Goal: Task Accomplishment & Management: Manage account settings

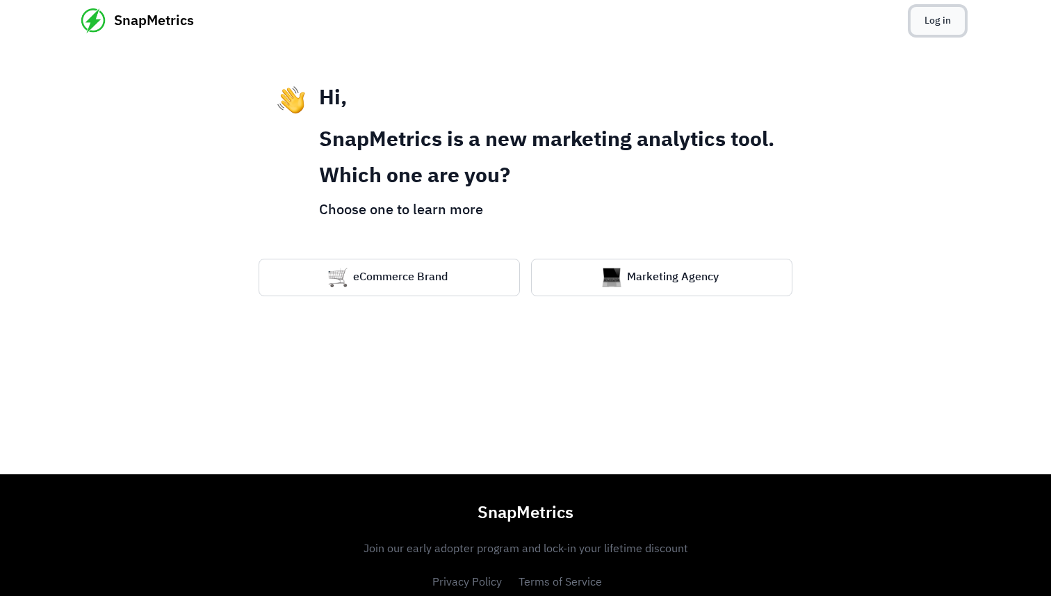
click at [942, 18] on link "Log in" at bounding box center [937, 21] width 54 height 28
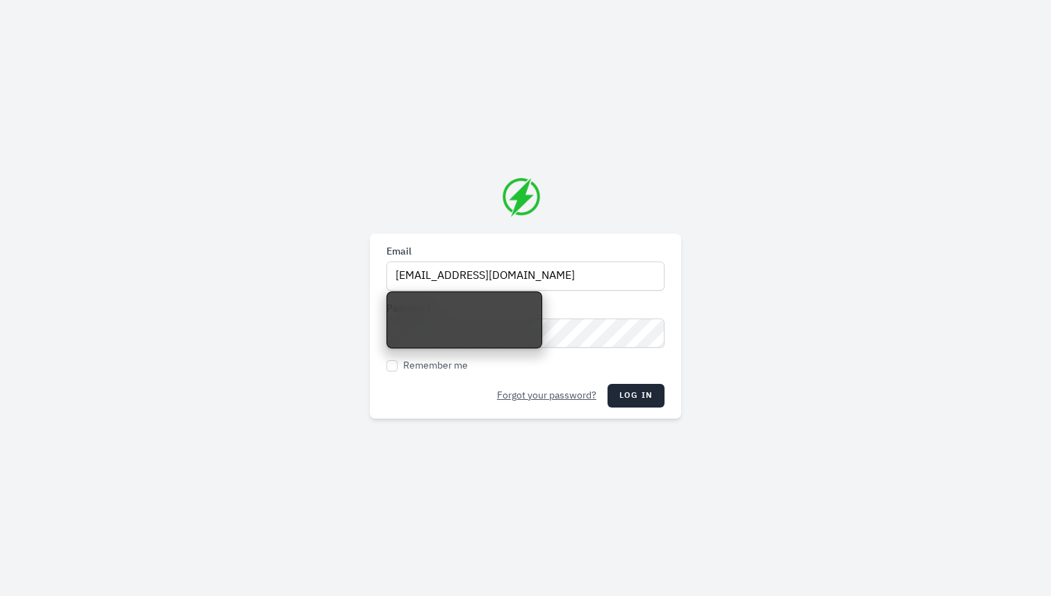
click at [572, 295] on form "Email yuhying322@gmail.com Password Remember me Forgot your password? Log in" at bounding box center [525, 326] width 278 height 163
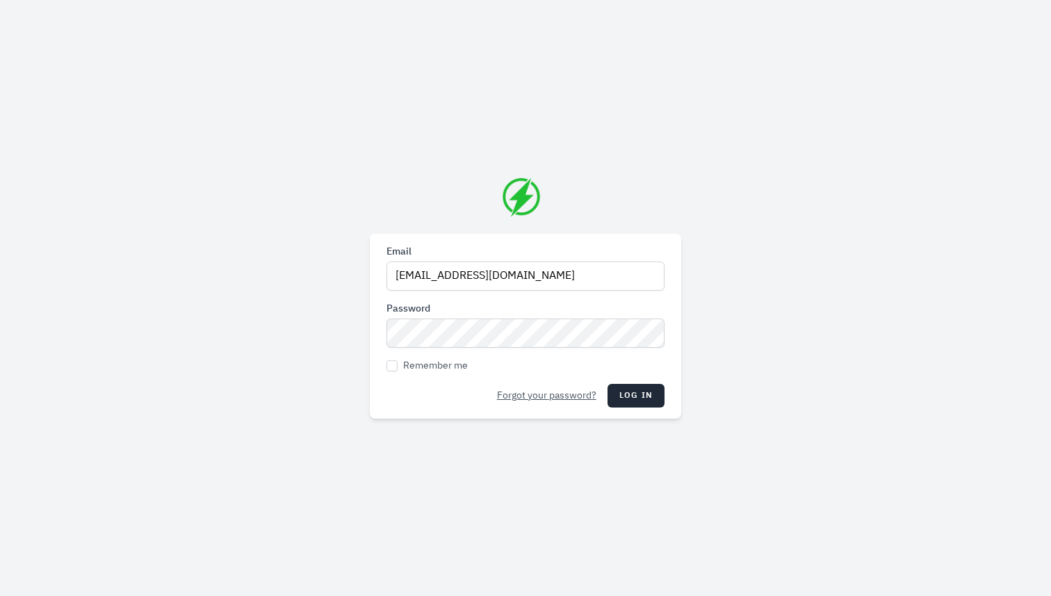
click at [647, 380] on form "Email yuhying322@gmail.com Password Remember me Forgot your password? Log in" at bounding box center [525, 326] width 278 height 163
click at [647, 385] on button "Log in" at bounding box center [635, 396] width 57 height 24
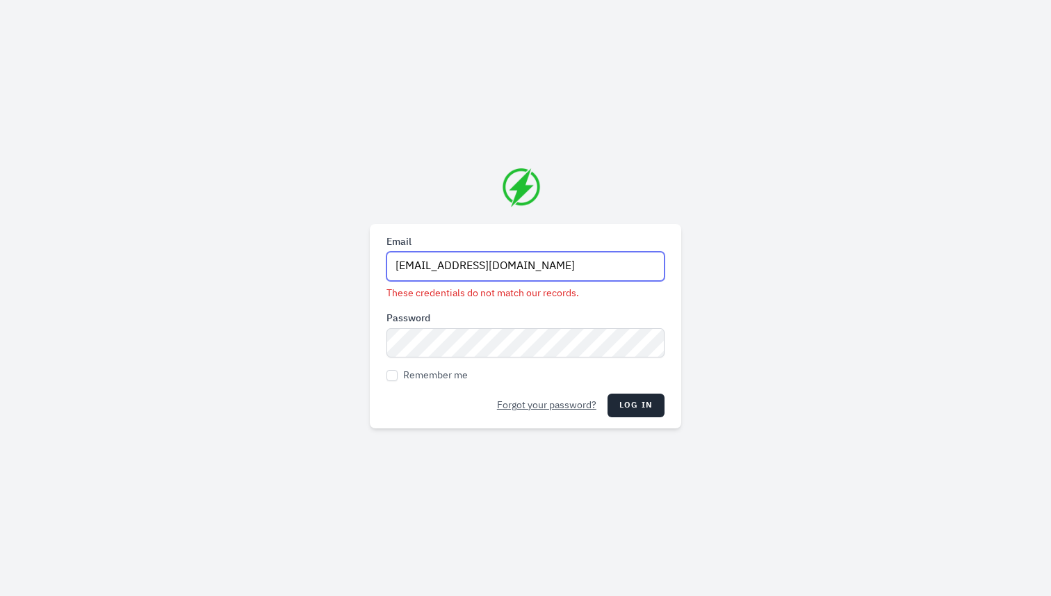
click at [500, 271] on input "yuhying322@gmail.com" at bounding box center [525, 266] width 278 height 29
click at [485, 261] on input "yuhying322@gmail.com" at bounding box center [525, 266] width 278 height 29
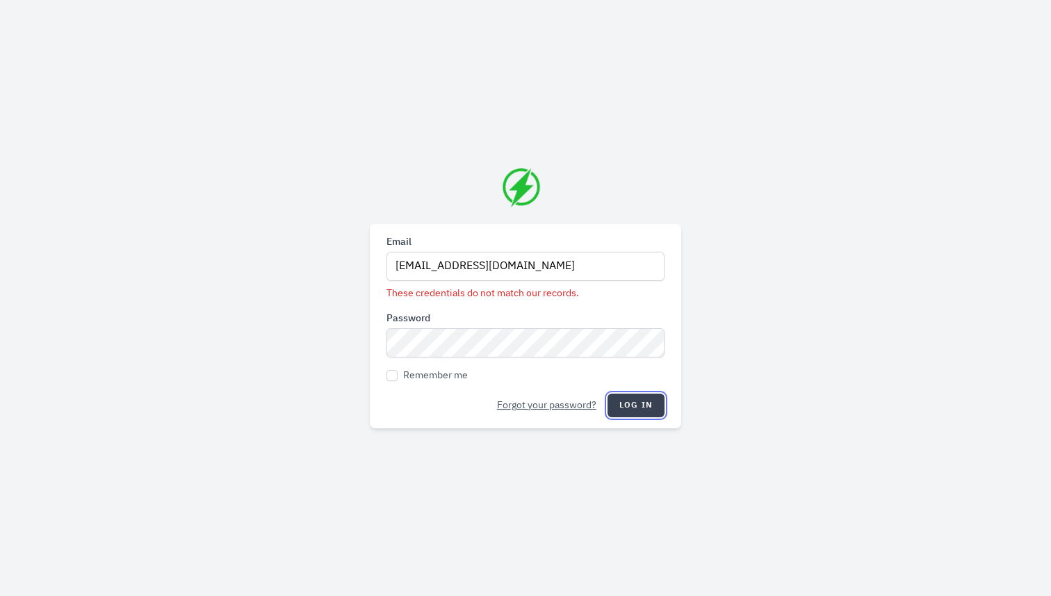
click at [632, 397] on button "Log in" at bounding box center [635, 405] width 57 height 24
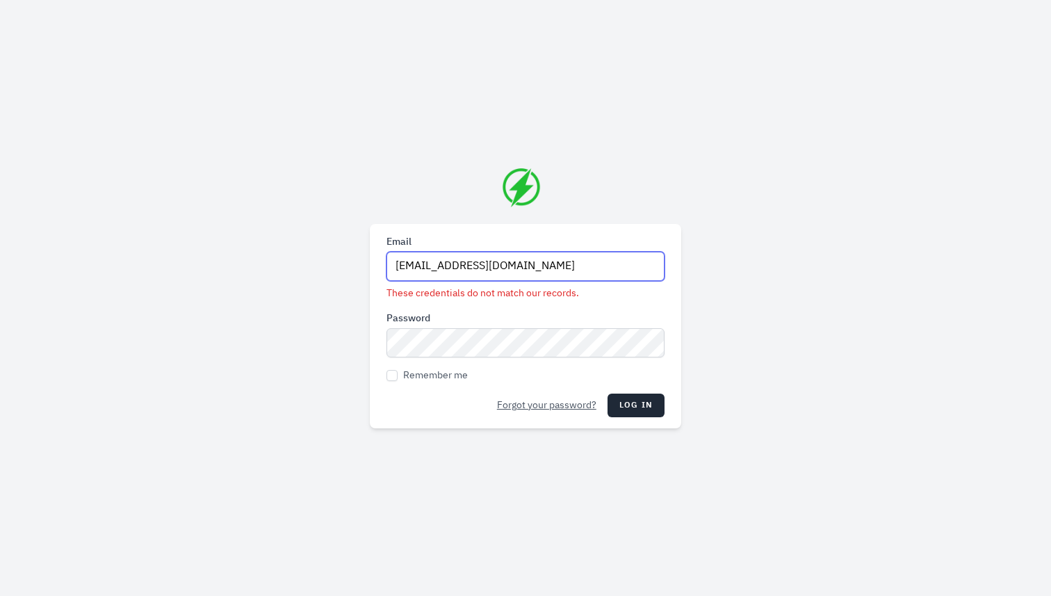
click at [511, 270] on input "hello@menage.agency" at bounding box center [525, 266] width 278 height 29
type input "he"
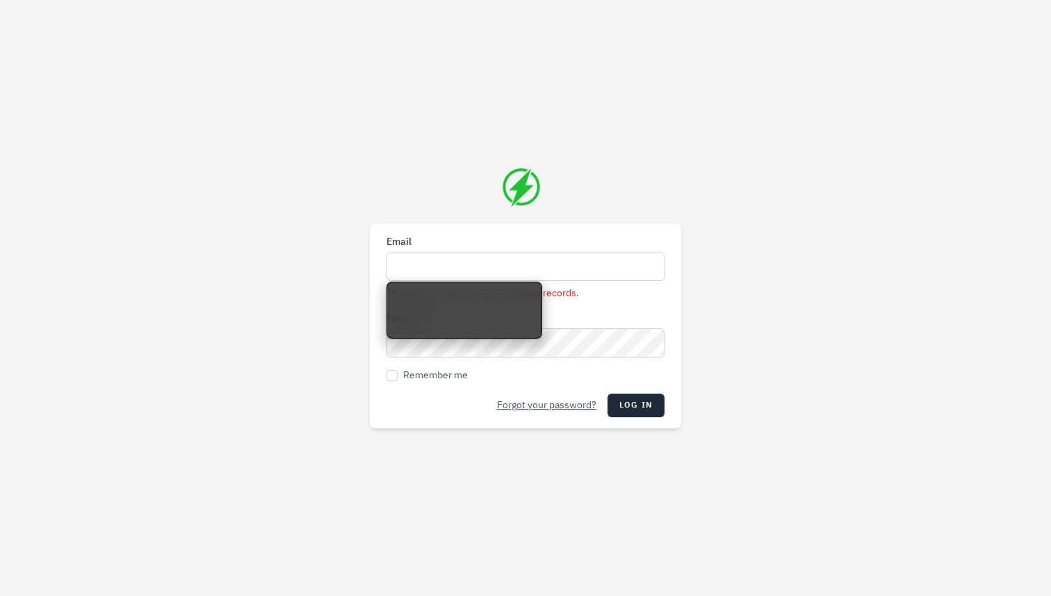
click at [336, 351] on div "Email These credentials do not match our records. Password Remember me Forgot y…" at bounding box center [525, 298] width 1051 height 596
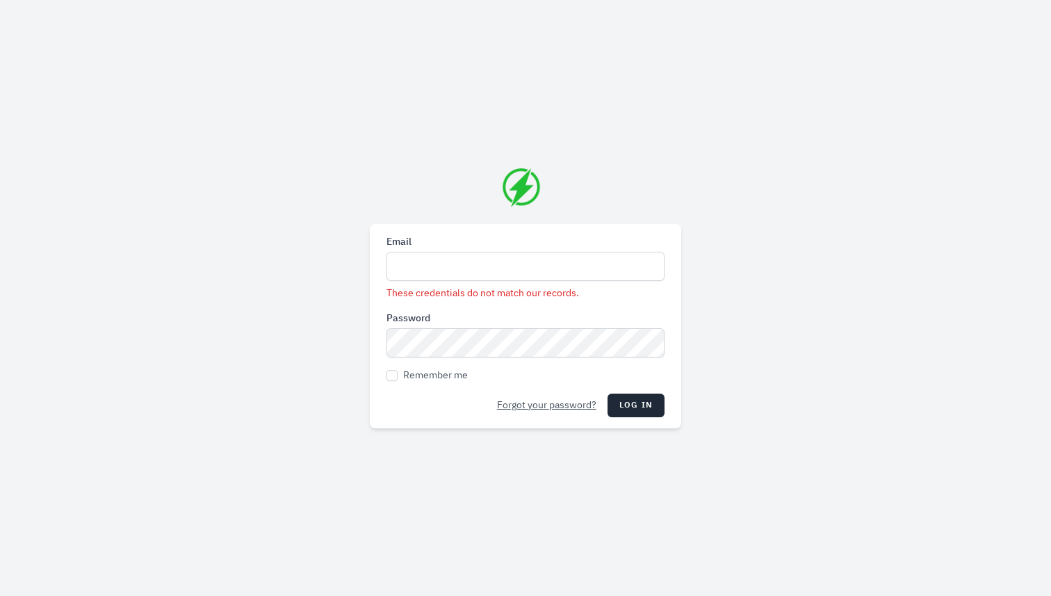
click at [527, 178] on img at bounding box center [521, 187] width 39 height 39
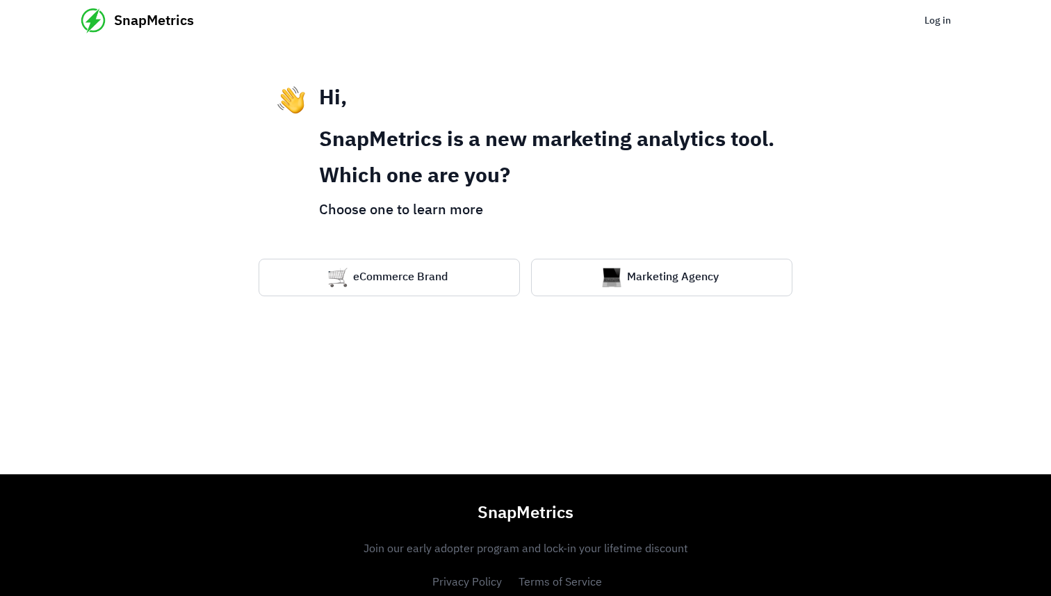
click at [155, 26] on span "SnapMetrics" at bounding box center [154, 20] width 80 height 19
click at [459, 258] on div "Hi, SnapMetrics is a new marketing analytics tool. Which one are you? Choose on…" at bounding box center [525, 258] width 889 height 432
click at [459, 274] on button "eCommerce Brand" at bounding box center [389, 278] width 261 height 38
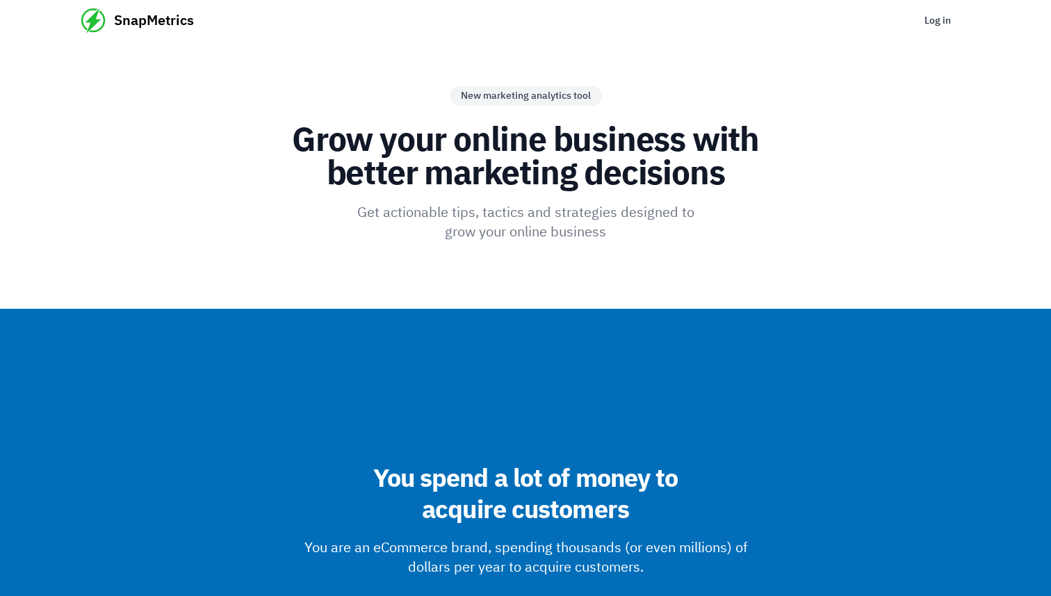
click at [157, 13] on span "SnapMetrics" at bounding box center [154, 20] width 80 height 19
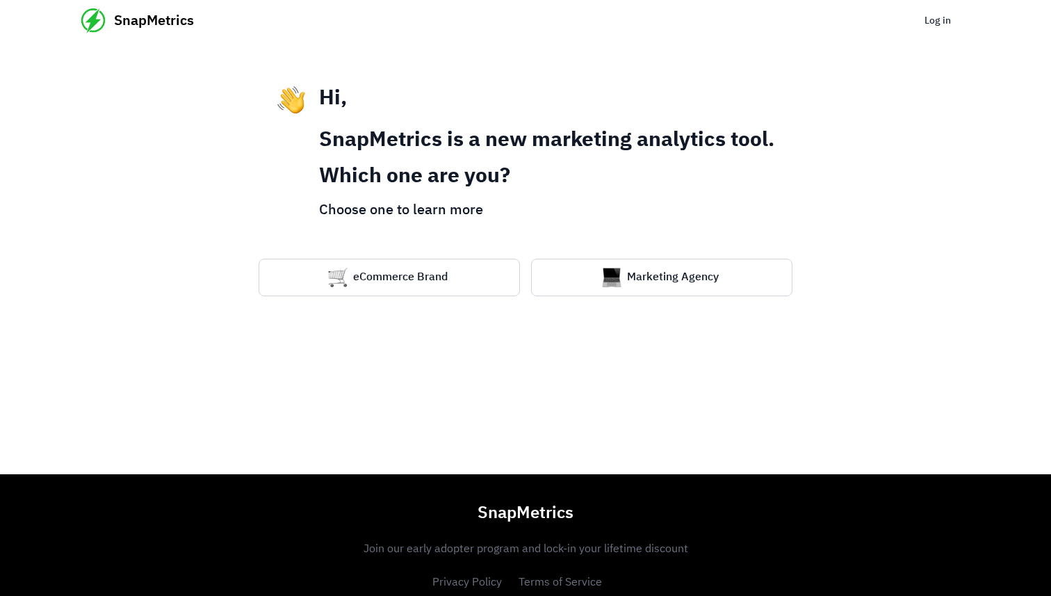
click at [151, 21] on span "SnapMetrics" at bounding box center [154, 20] width 80 height 19
click at [926, 20] on link "Log in" at bounding box center [937, 21] width 54 height 28
click at [536, 170] on h1 "Which one are you?" at bounding box center [546, 176] width 455 height 25
